Goal: Check status

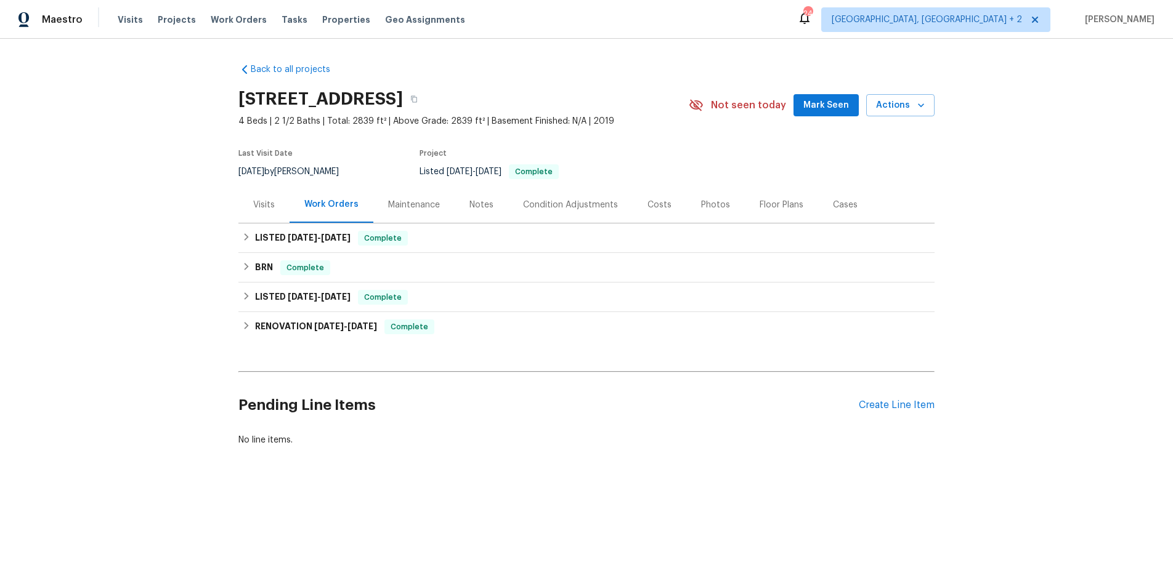
click at [270, 209] on div "Visits" at bounding box center [264, 205] width 22 height 12
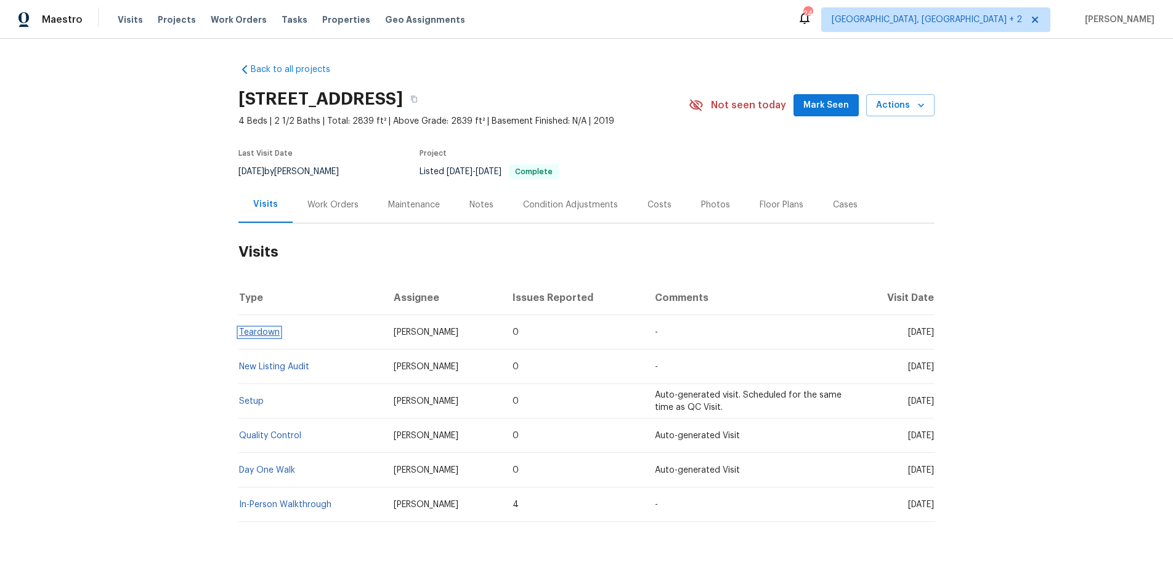
click at [262, 330] on link "Teardown" at bounding box center [259, 332] width 41 height 9
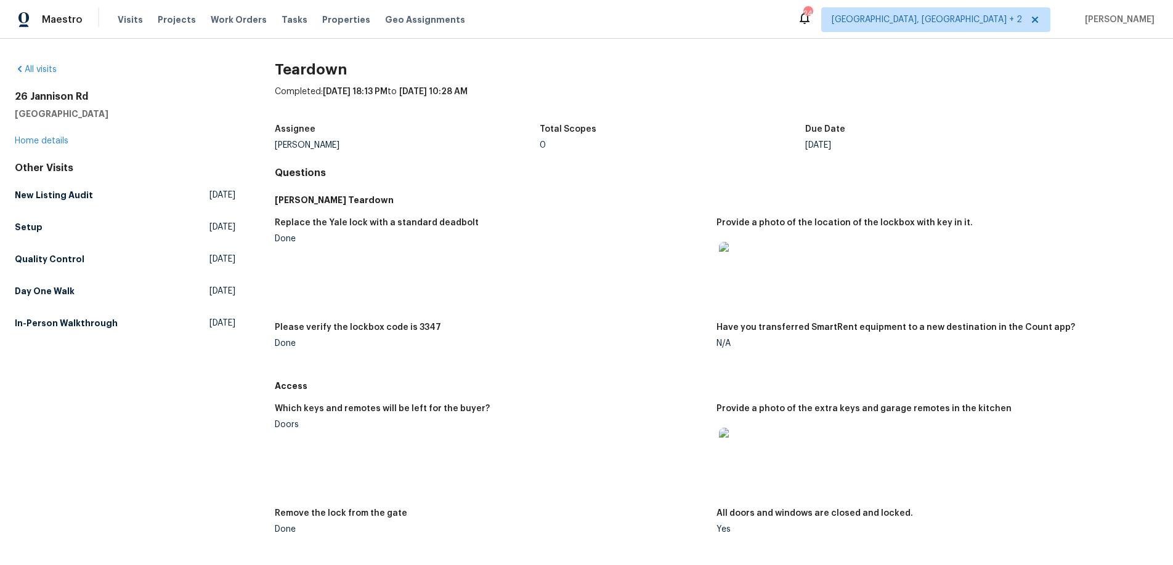
click at [729, 443] on img at bounding box center [738, 447] width 39 height 39
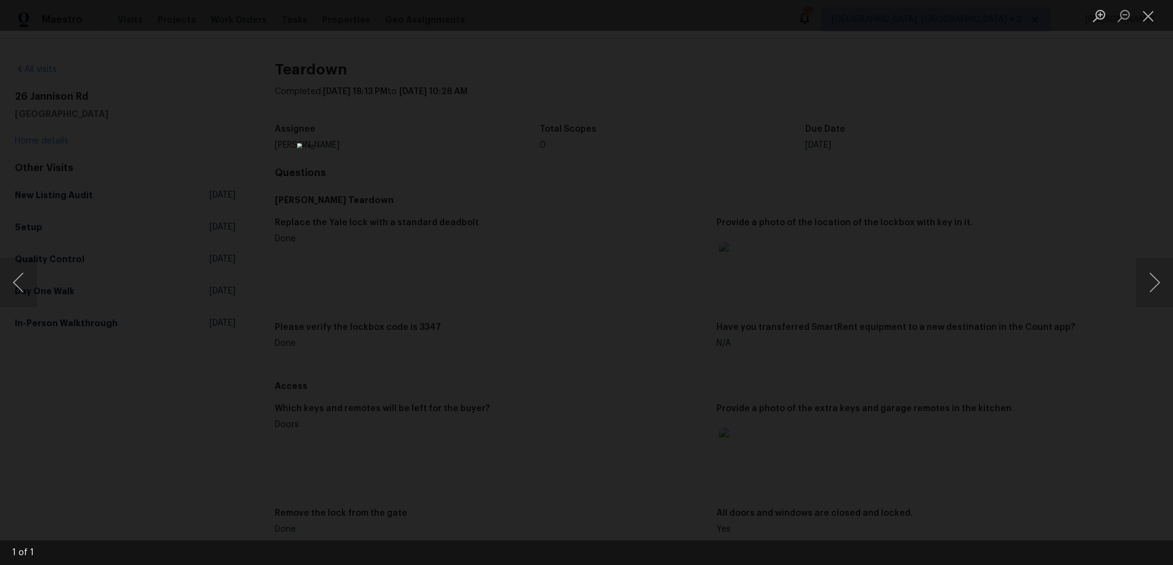
click at [868, 364] on div "Lightbox" at bounding box center [586, 282] width 1173 height 565
